Goal: Information Seeking & Learning: Learn about a topic

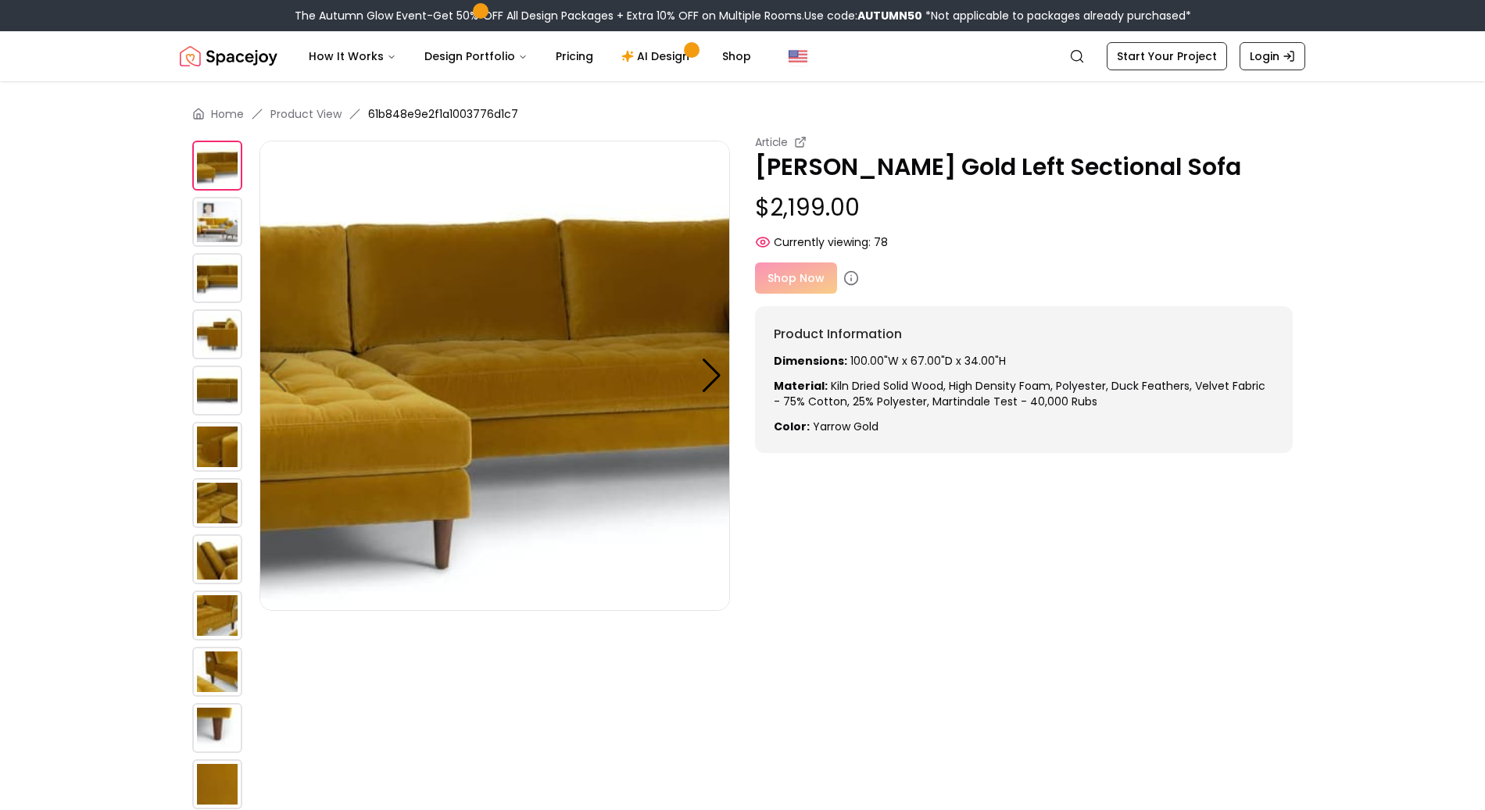
click at [71, 306] on main "Home Product View 61b848e9e2f1a1003776d1c7 Article [PERSON_NAME] Gold Left Sect…" at bounding box center [742, 568] width 1485 height 974
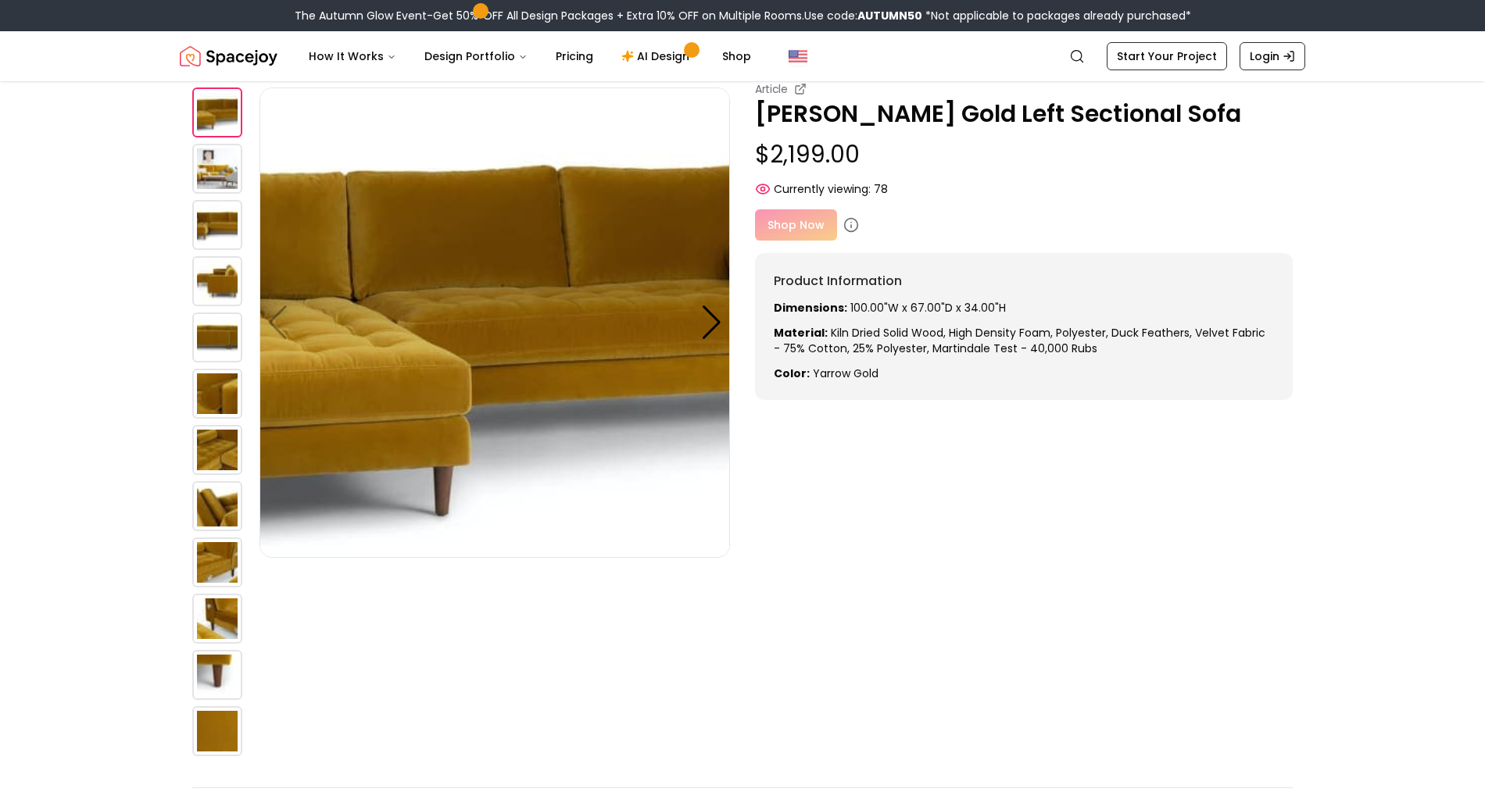
scroll to position [83, 0]
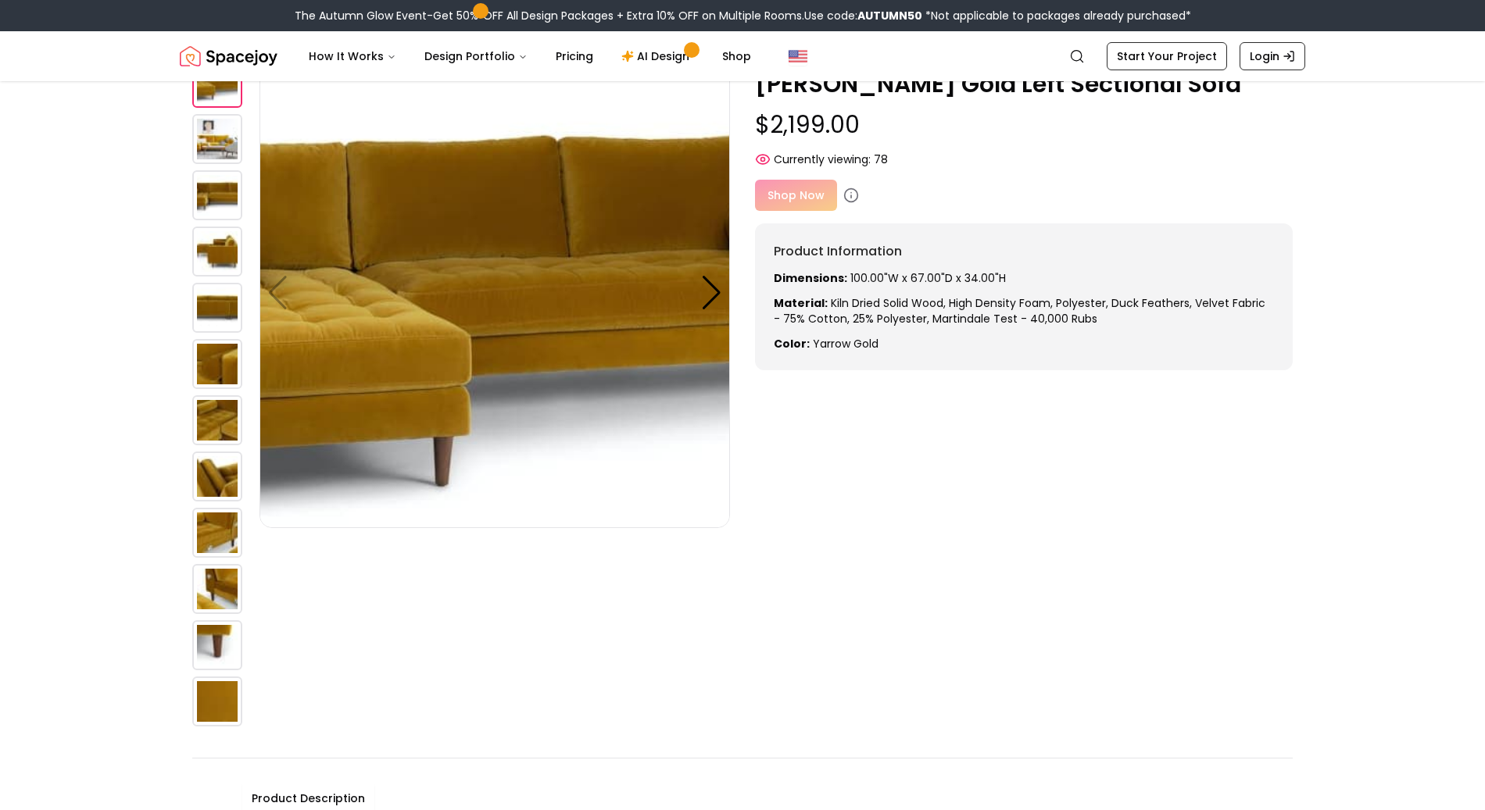
click at [704, 310] on img at bounding box center [494, 293] width 470 height 470
click at [708, 295] on div at bounding box center [711, 293] width 21 height 34
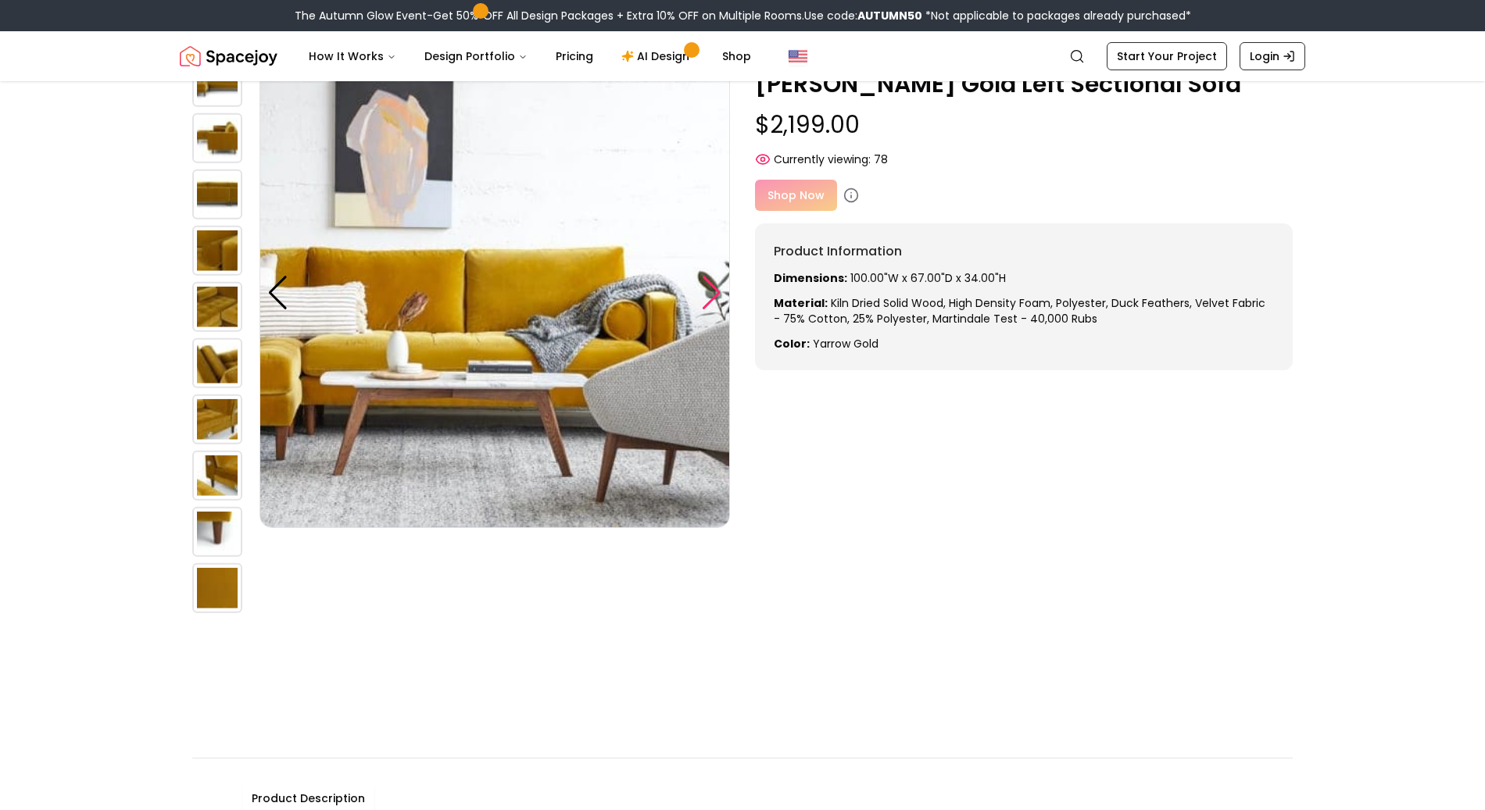
click at [703, 288] on div at bounding box center [711, 293] width 21 height 34
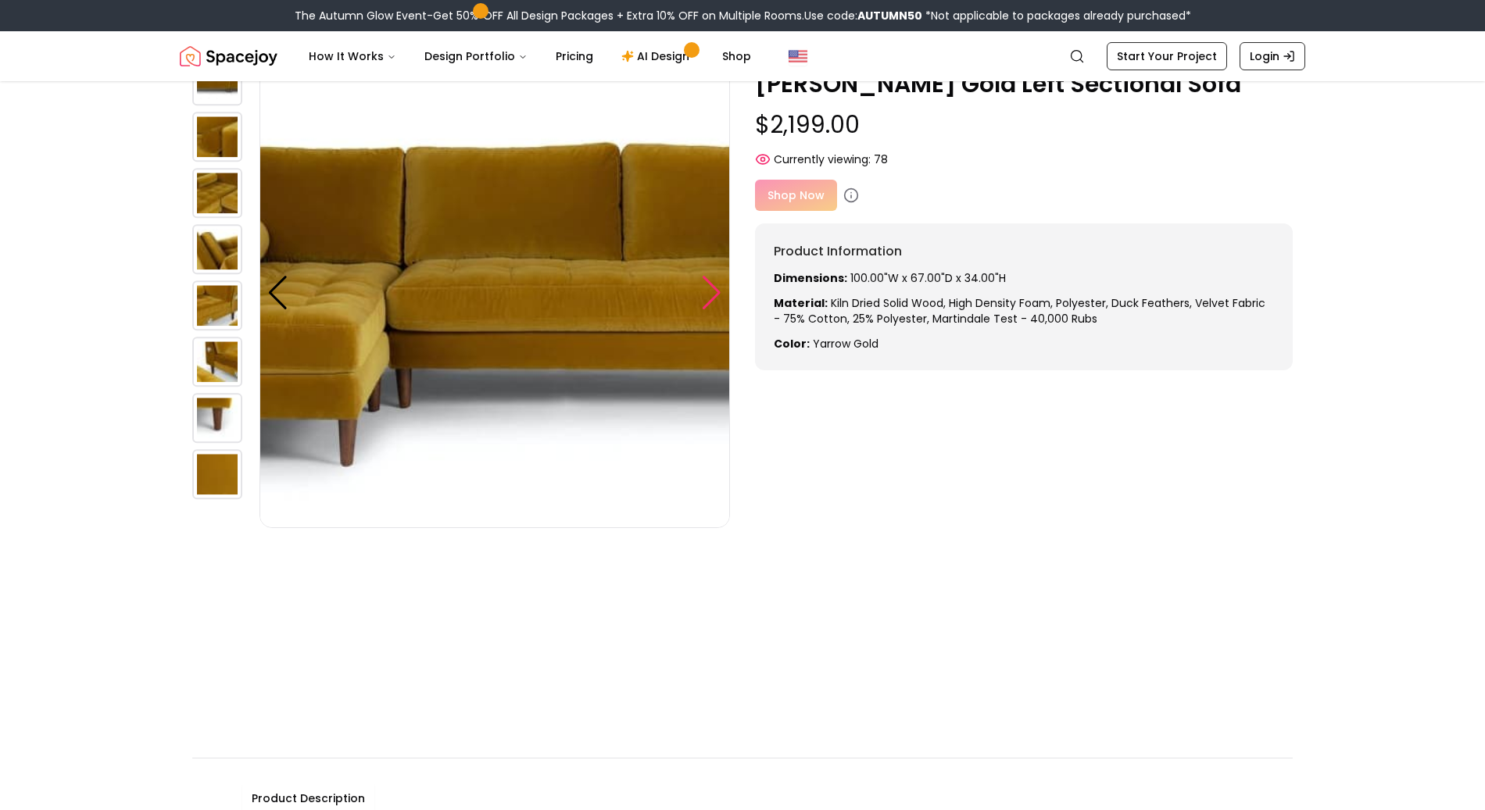
click at [703, 288] on div at bounding box center [711, 293] width 21 height 34
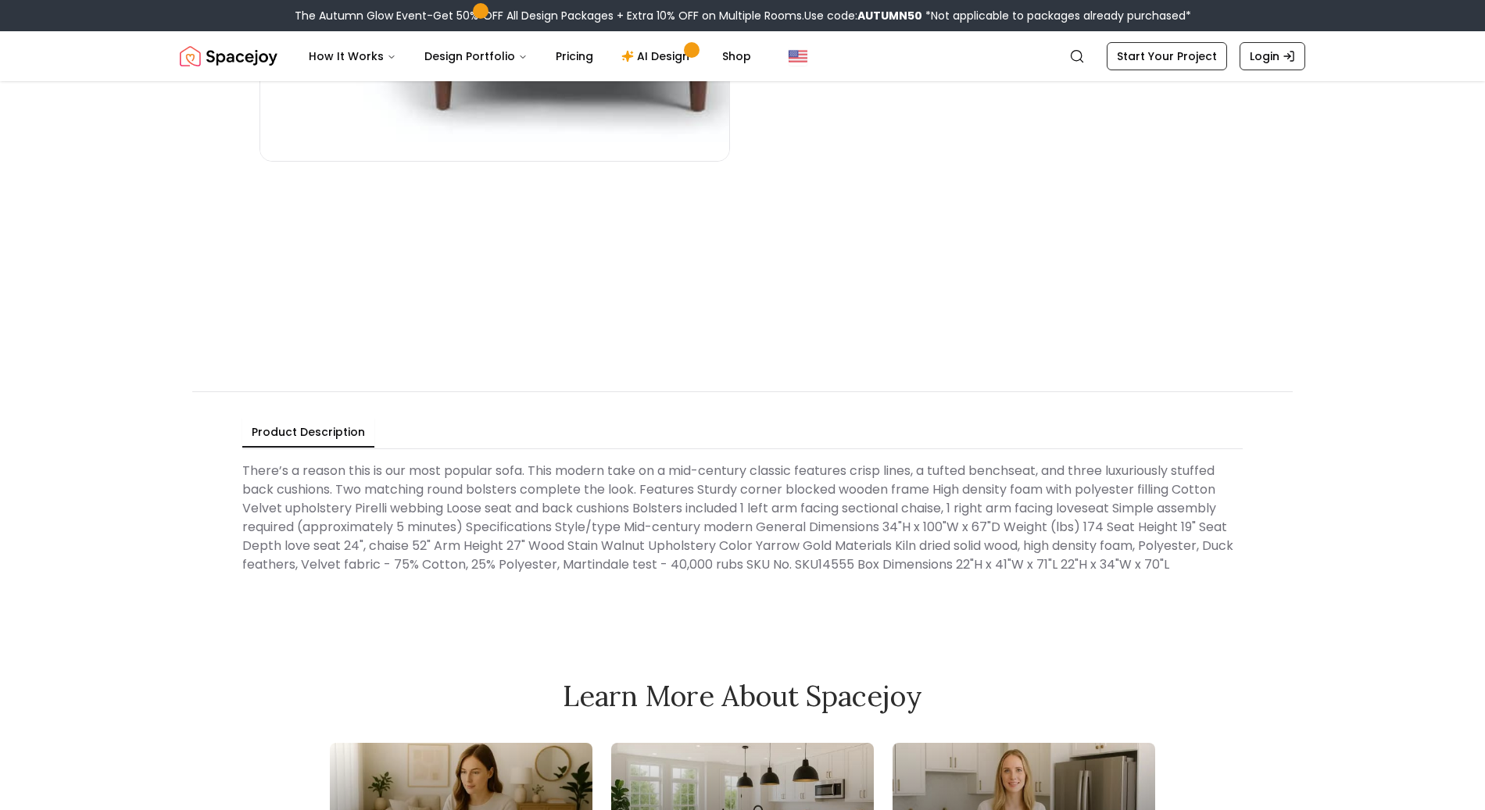
scroll to position [499, 0]
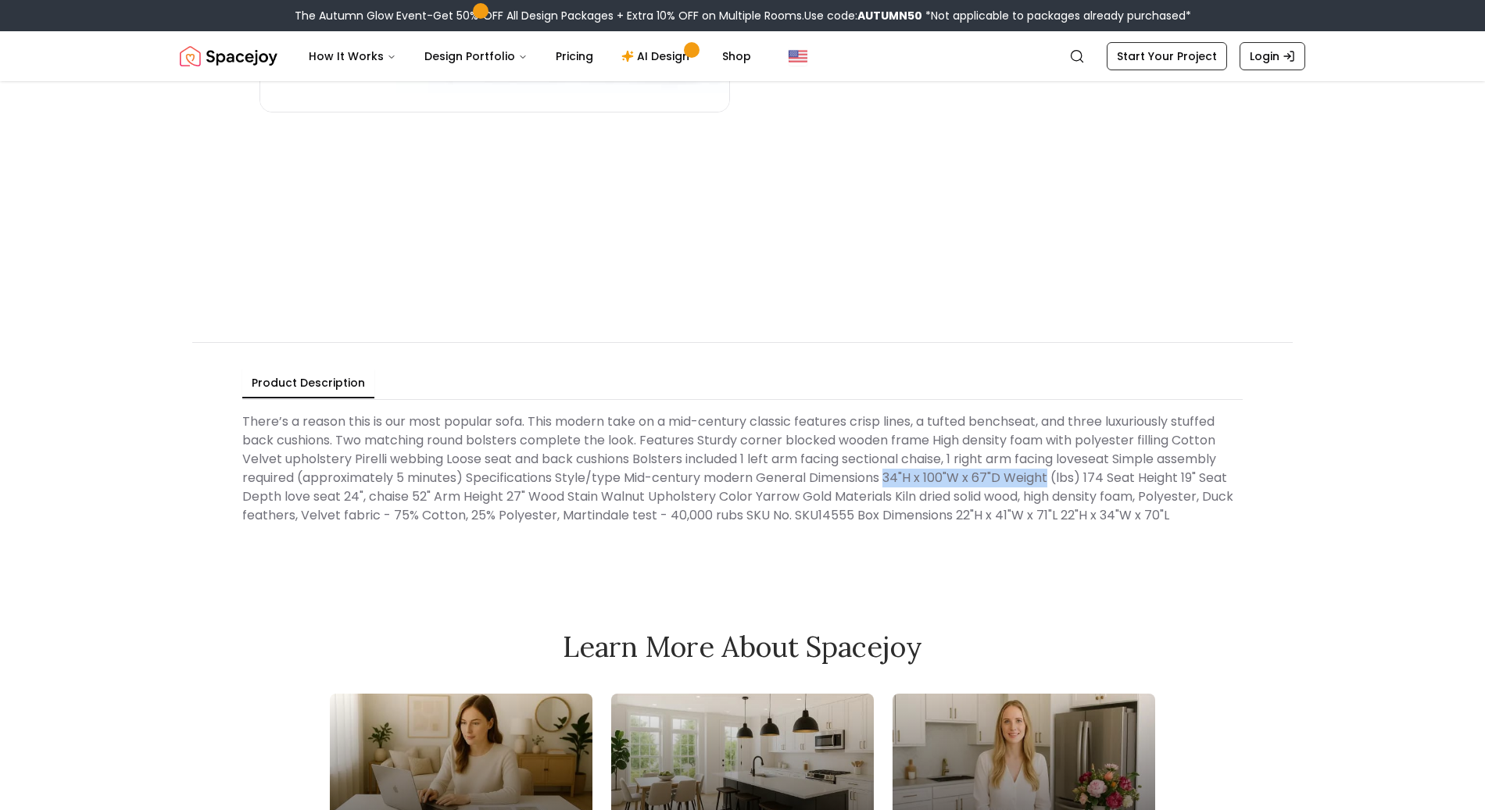
drag, startPoint x: 891, startPoint y: 474, endPoint x: 1051, endPoint y: 476, distance: 160.2
click at [742, 405] on Description "There’s a reason this is our most popular sofa. This modern take on a mid-centu…" at bounding box center [742, 468] width 1000 height 125
copy Description "34"H x 100"W x 67"D Weight"
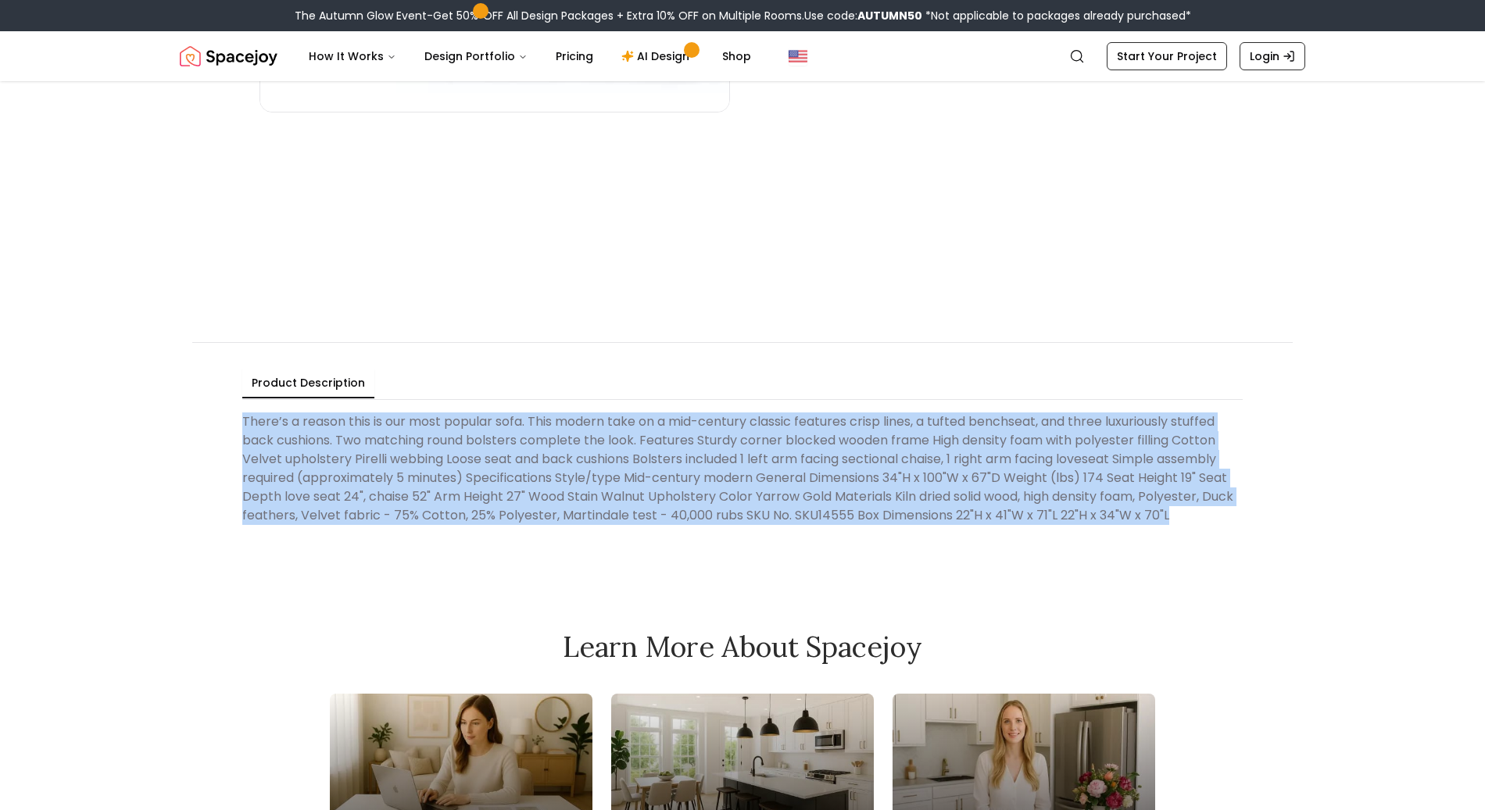
drag, startPoint x: 245, startPoint y: 426, endPoint x: 1268, endPoint y: 511, distance: 1026.5
click at [742, 405] on div "Product Description There’s a reason this is our most popular sofa. This modern…" at bounding box center [742, 449] width 1100 height 214
copy Description "There’s a reason this is our most popular sofa. This modern take on a mid-centu…"
